Goal: Task Accomplishment & Management: Complete application form

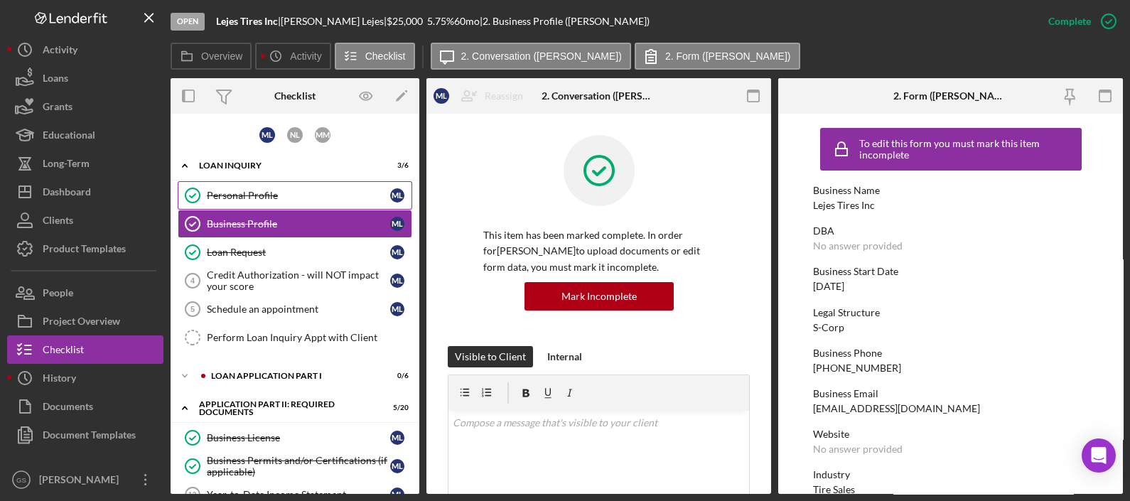
click at [243, 197] on div "Personal Profile" at bounding box center [298, 195] width 183 height 11
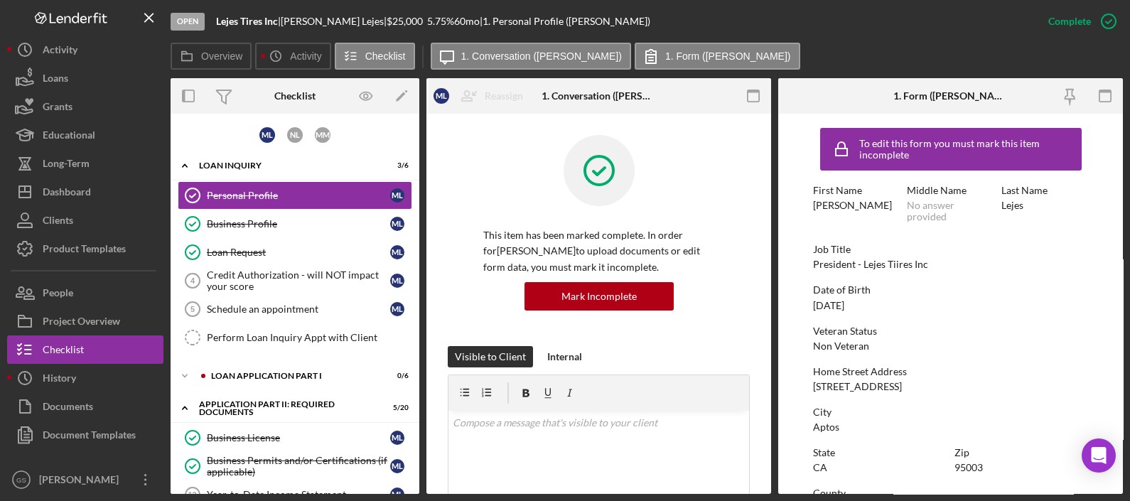
scroll to position [88, 0]
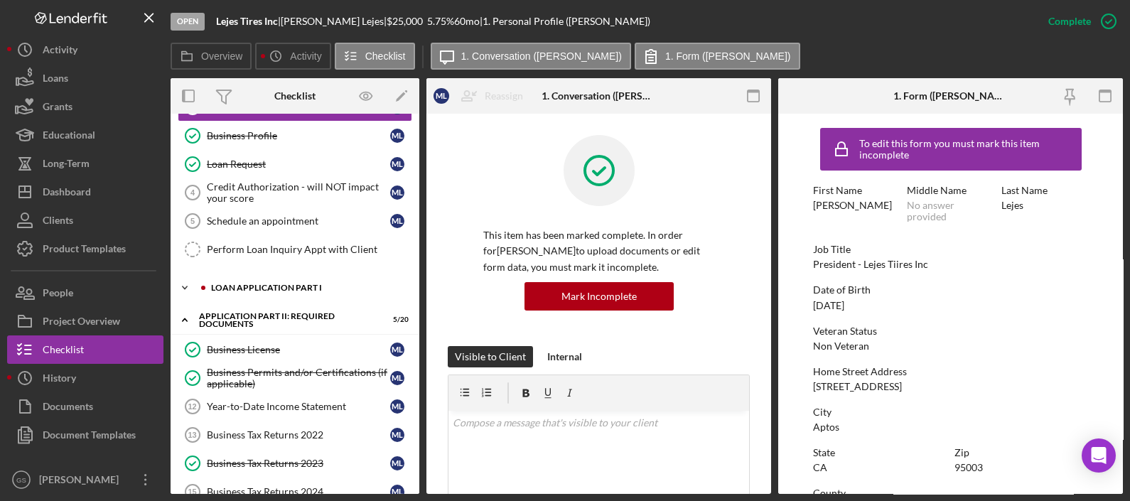
click at [339, 286] on div "Loan Application Part I" at bounding box center [306, 288] width 191 height 9
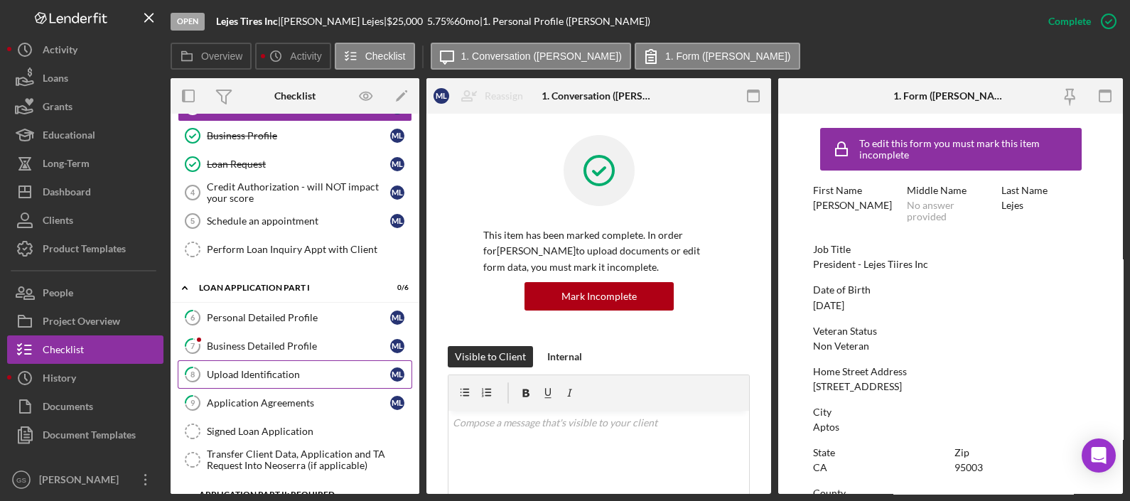
click at [311, 375] on div "Upload Identification" at bounding box center [298, 374] width 183 height 11
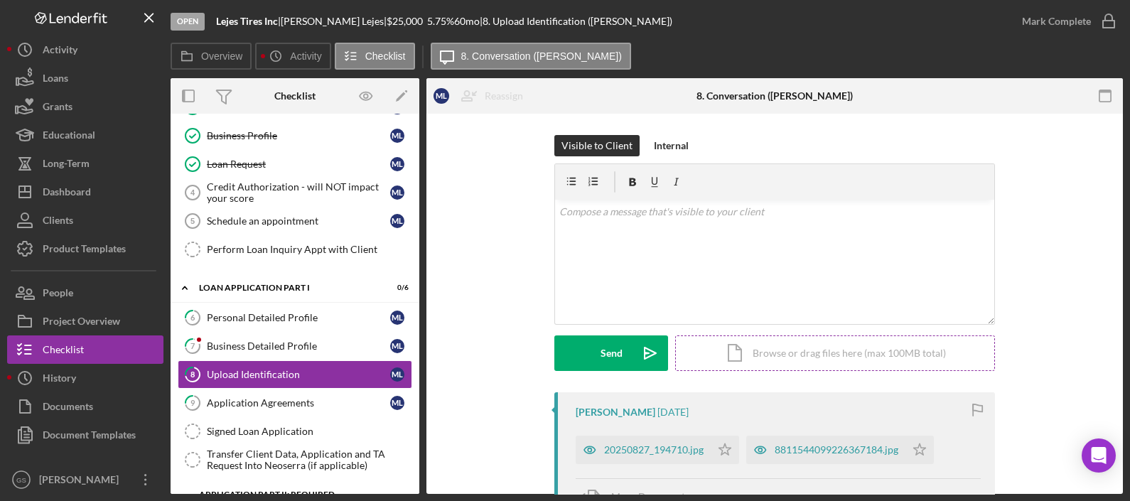
scroll to position [88, 0]
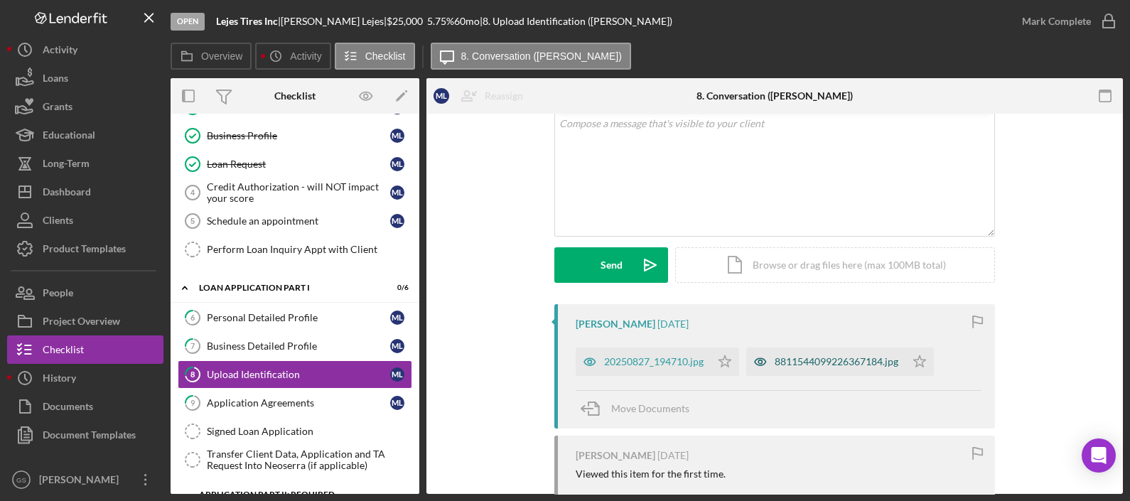
click at [859, 371] on div "8811544099226367184.jpg" at bounding box center [825, 362] width 159 height 28
